Goal: Information Seeking & Learning: Learn about a topic

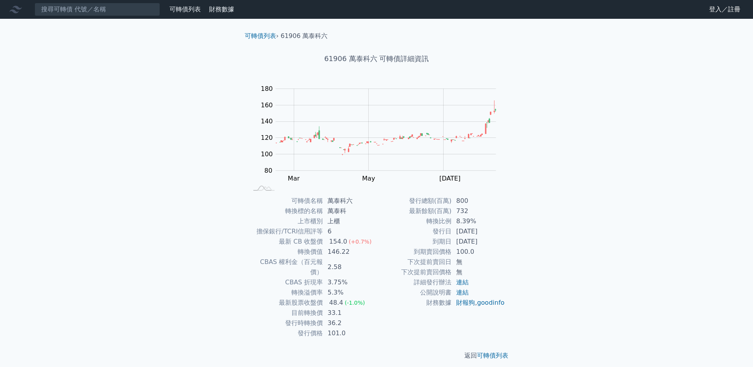
drag, startPoint x: 0, startPoint y: 0, endPoint x: 178, endPoint y: 11, distance: 177.9
click at [178, 11] on link "可轉債列表" at bounding box center [184, 8] width 31 height 7
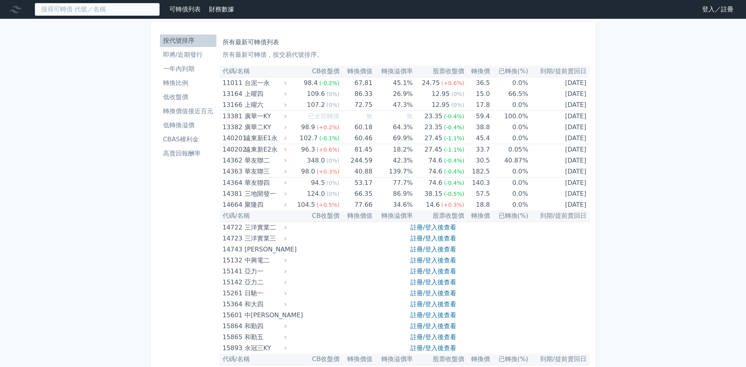
click at [93, 11] on input at bounding box center [96, 9] width 125 height 13
click at [180, 57] on li "即將/近期發行" at bounding box center [188, 54] width 56 height 9
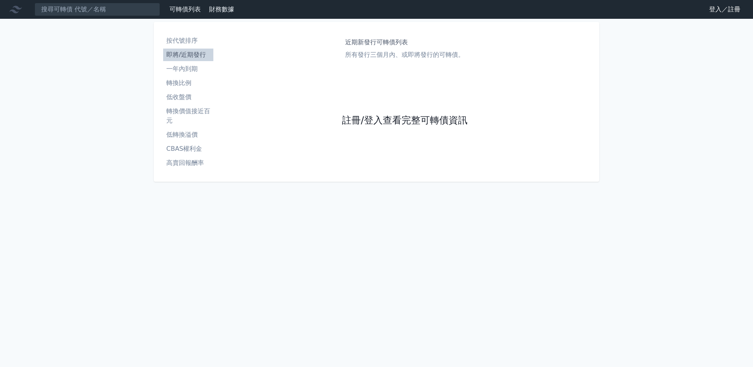
click at [368, 122] on link "註冊/登入查看完整可轉債資訊" at bounding box center [404, 120] width 125 height 13
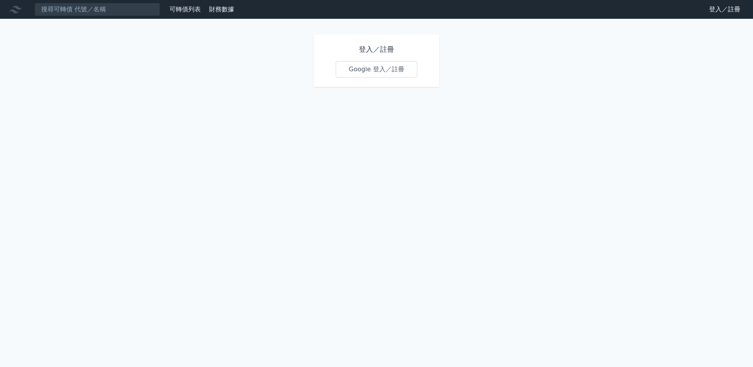
click at [377, 74] on link "Google 登入／註冊" at bounding box center [377, 69] width 82 height 16
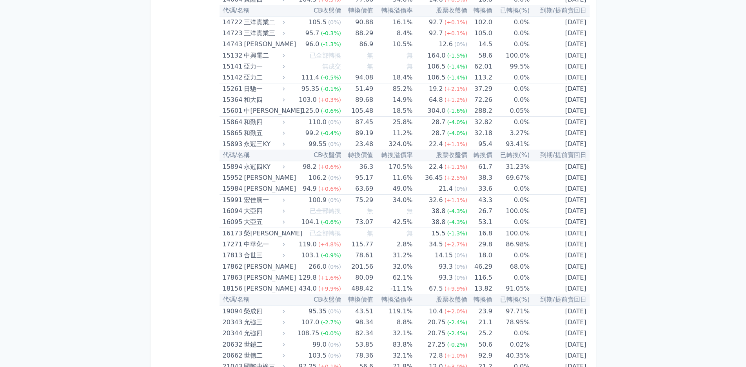
scroll to position [196, 0]
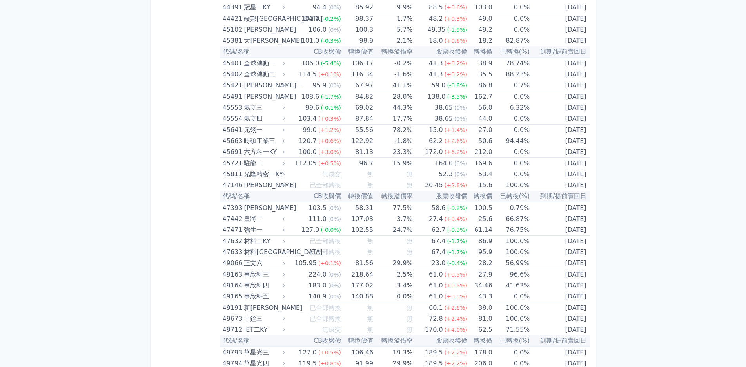
scroll to position [2509, 0]
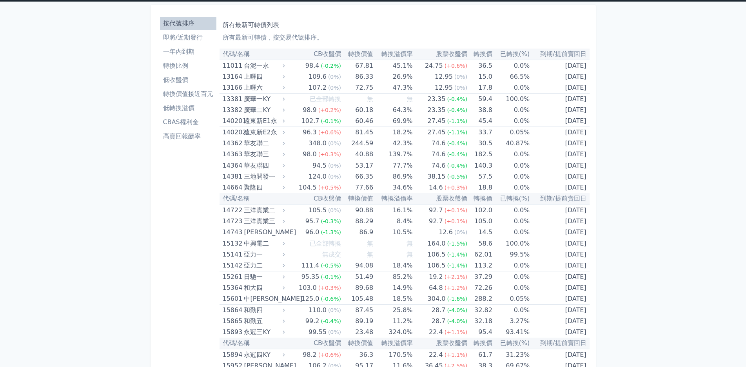
scroll to position [0, 0]
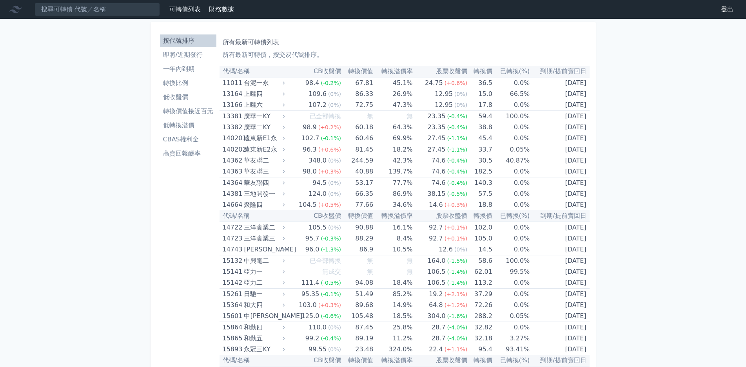
click at [193, 57] on li "即將/近期發行" at bounding box center [188, 54] width 56 height 9
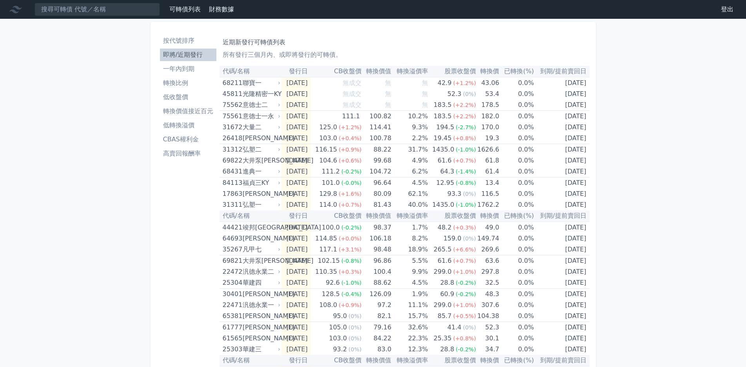
click at [662, 89] on div "可轉債列表 財務數據 可轉債列表 財務數據 登出 登出 按代號排序 即將/近期發行 一年內到期 轉換比例 低收盤價 轉換價值接近百元 低轉換溢價" at bounding box center [373, 278] width 746 height 557
click at [310, 339] on td "[DATE]" at bounding box center [295, 338] width 29 height 11
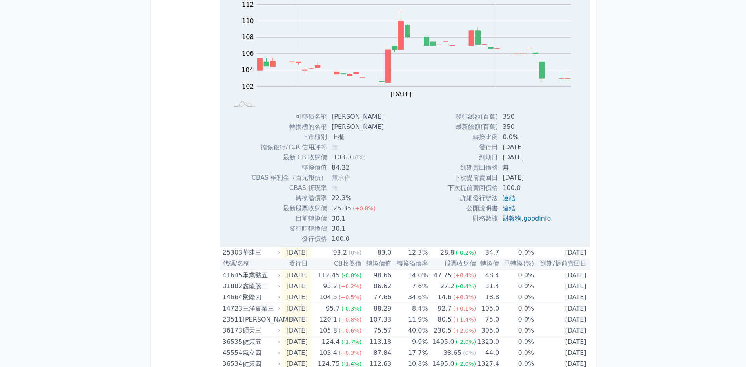
scroll to position [353, 0]
click at [643, 203] on div "可轉債列表 財務數據 可轉債列表 財務數據 登出 登出 按代號排序 即將/近期發行 一年內到期 轉換比例 低收盤價 轉換價值接近百元 低轉換溢價" at bounding box center [373, 53] width 746 height 812
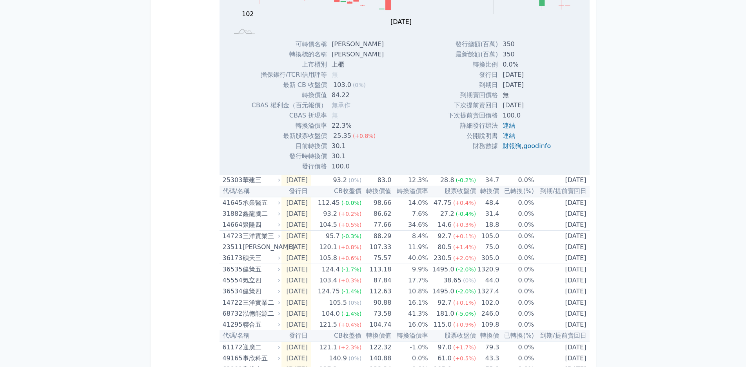
scroll to position [445, 0]
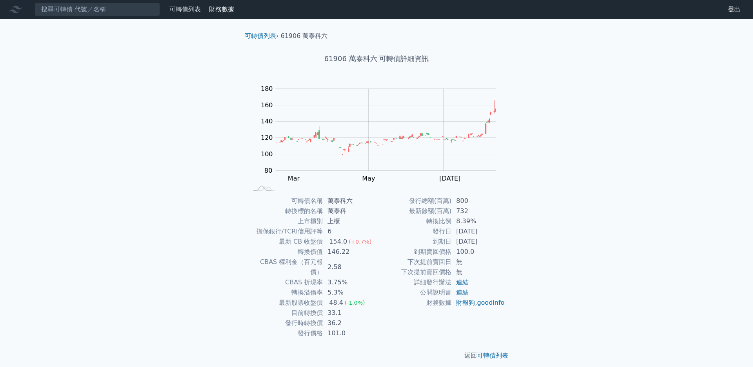
click at [579, 169] on div "可轉債列表 財務數據 可轉債列表 財務數據 登出 登出 可轉債列表 › 61906 萬泰科六 61906 萬泰科六 可轉債詳細資訊 Zoom Out 100 …" at bounding box center [376, 186] width 753 height 373
